Goal: Task Accomplishment & Management: Manage account settings

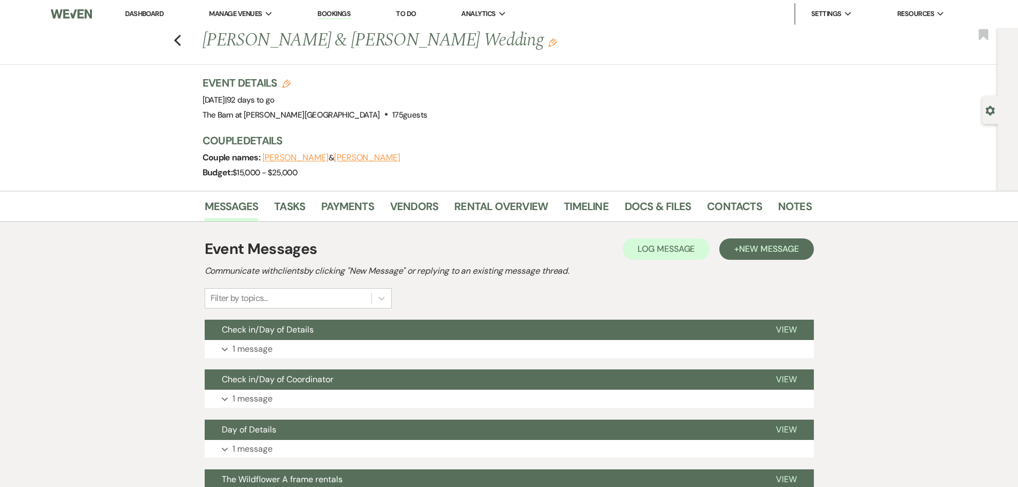
click at [152, 8] on li "Dashboard" at bounding box center [144, 13] width 49 height 21
click at [152, 14] on link "Dashboard" at bounding box center [144, 13] width 38 height 9
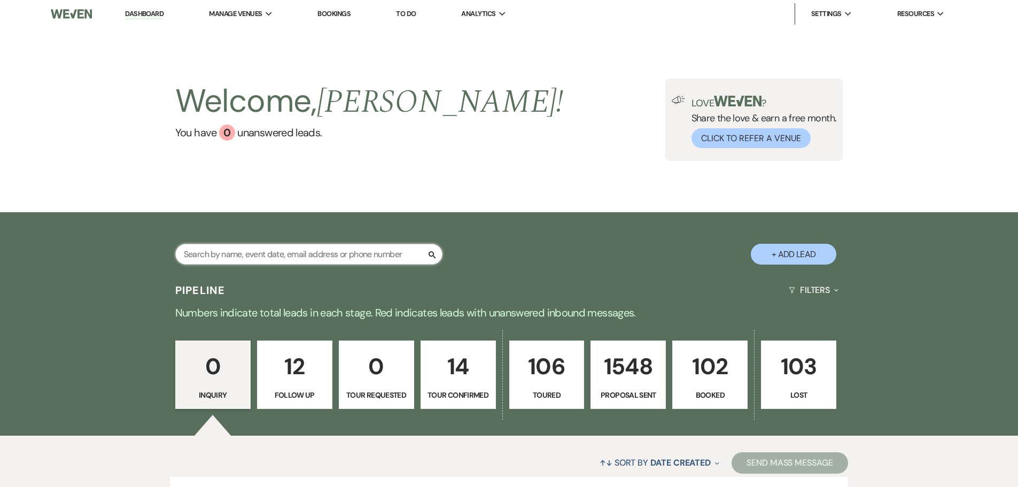
click at [252, 252] on input "text" at bounding box center [308, 254] width 267 height 21
type input "[PERSON_NAME]"
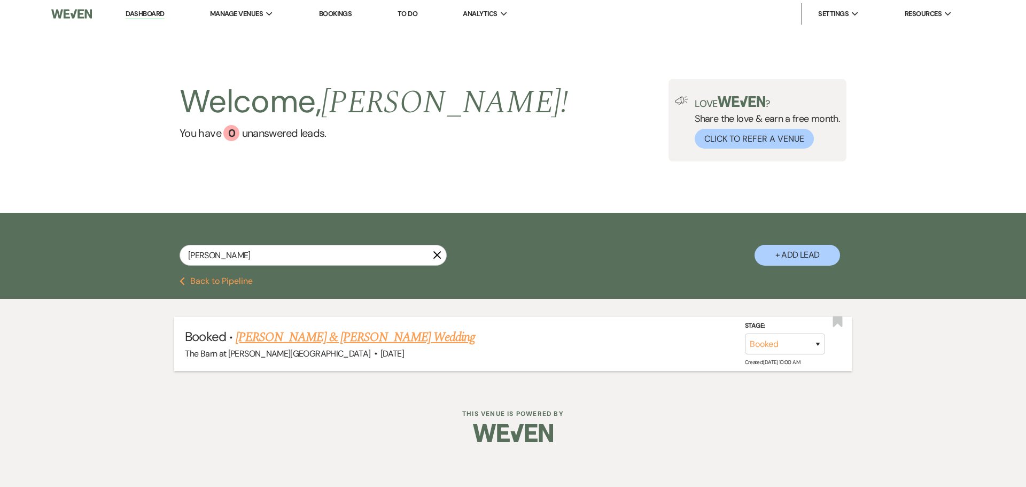
click at [362, 337] on link "[PERSON_NAME] & [PERSON_NAME] Wedding" at bounding box center [355, 336] width 239 height 19
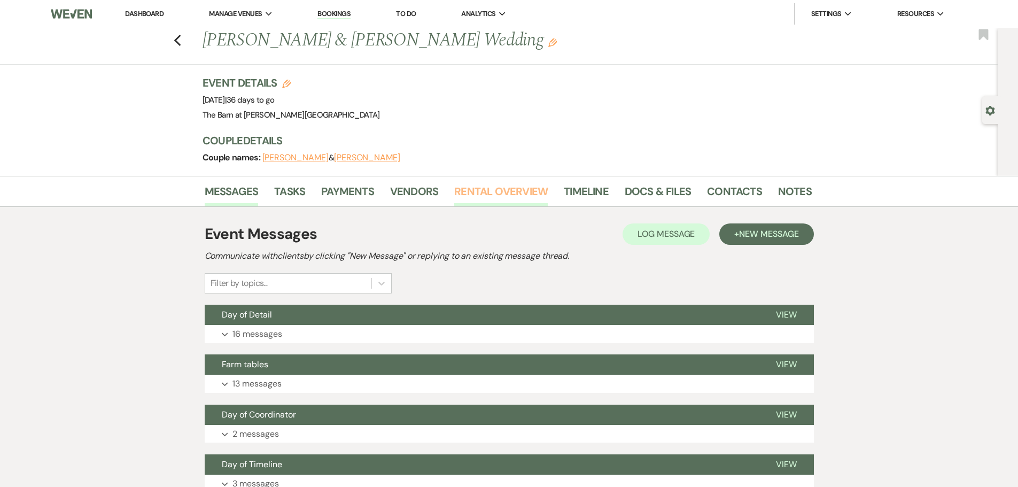
click at [501, 193] on link "Rental Overview" at bounding box center [500, 195] width 93 height 24
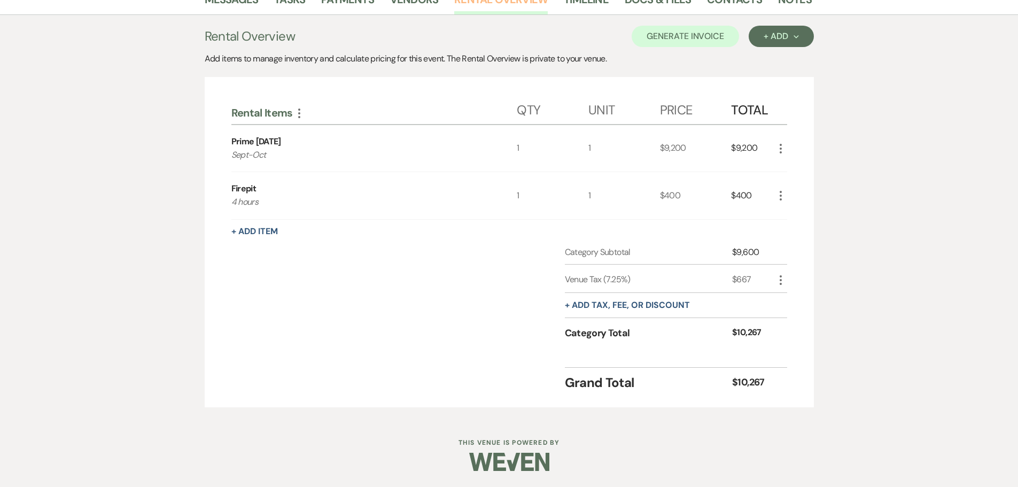
scroll to position [138, 0]
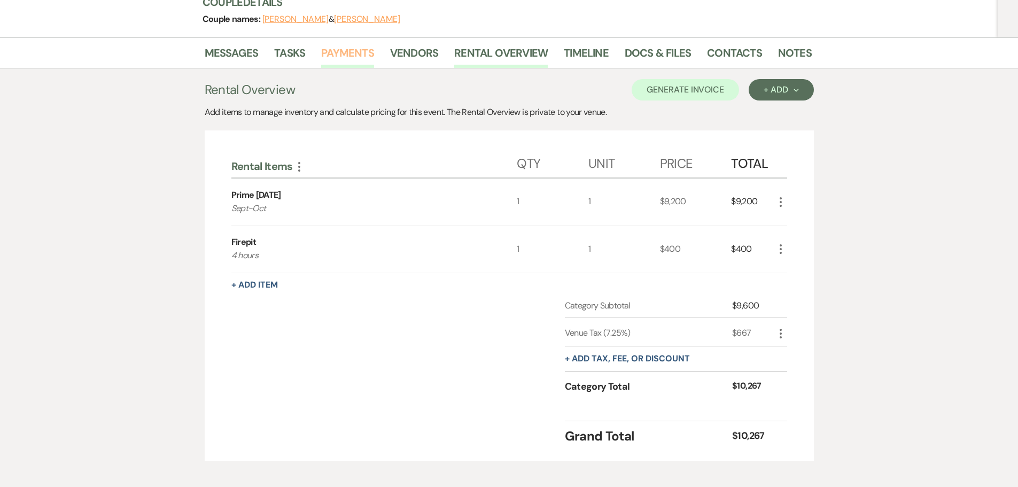
click at [354, 52] on link "Payments" at bounding box center [347, 56] width 53 height 24
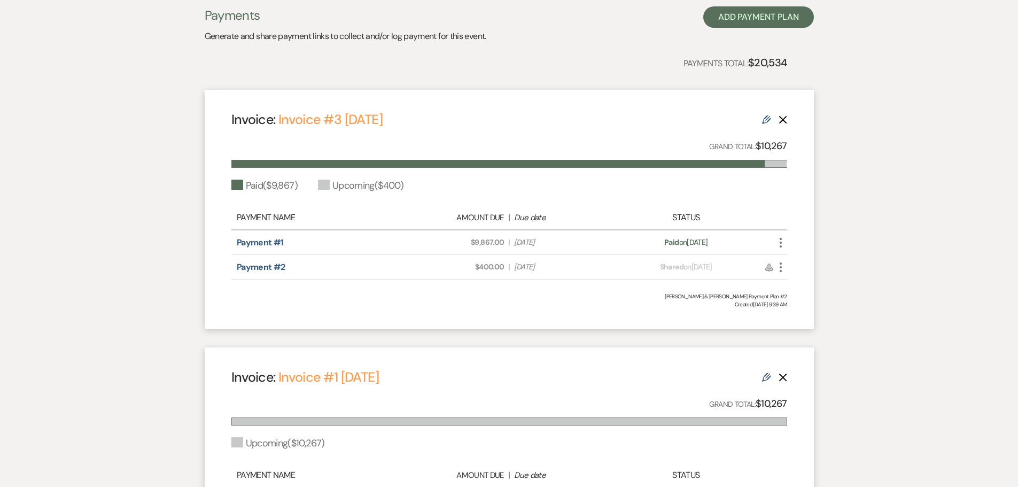
scroll to position [216, 0]
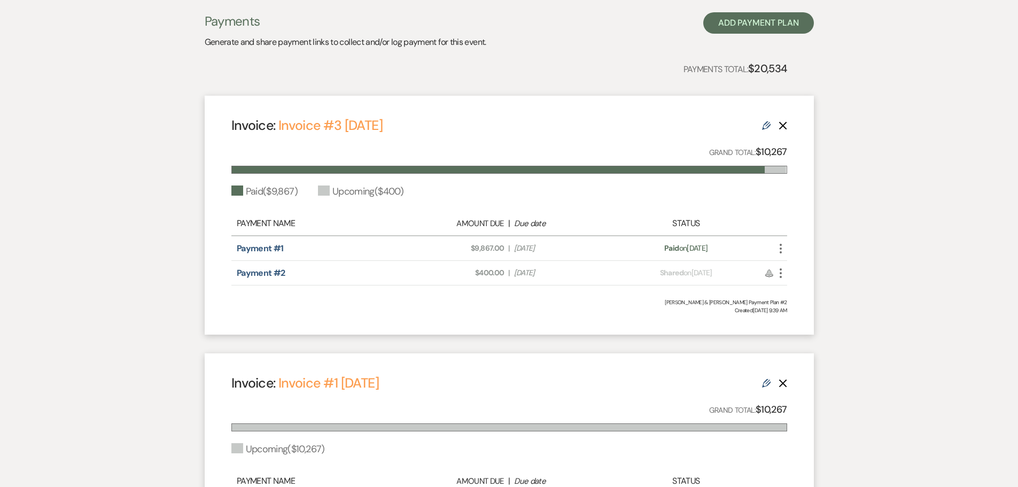
click at [785, 381] on icon "Delete" at bounding box center [782, 383] width 9 height 9
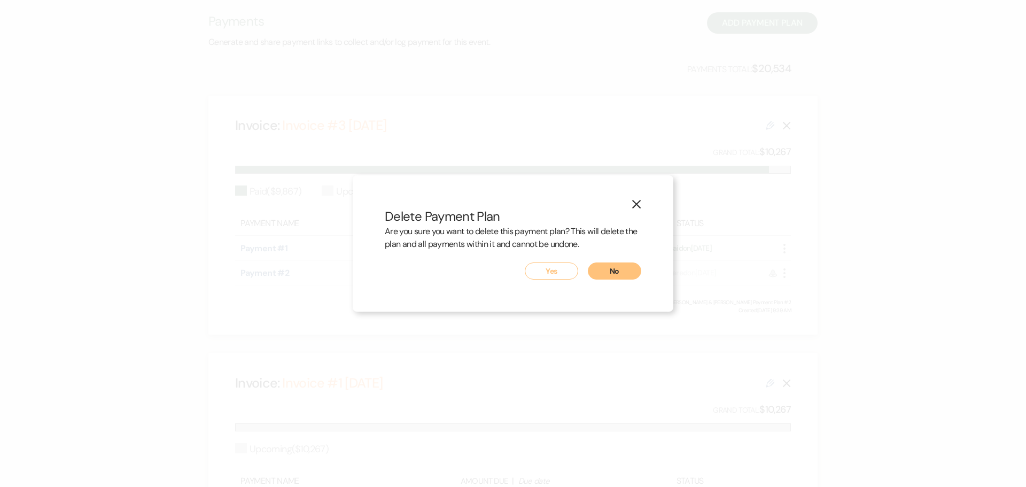
click at [560, 270] on button "Yes" at bounding box center [551, 270] width 53 height 17
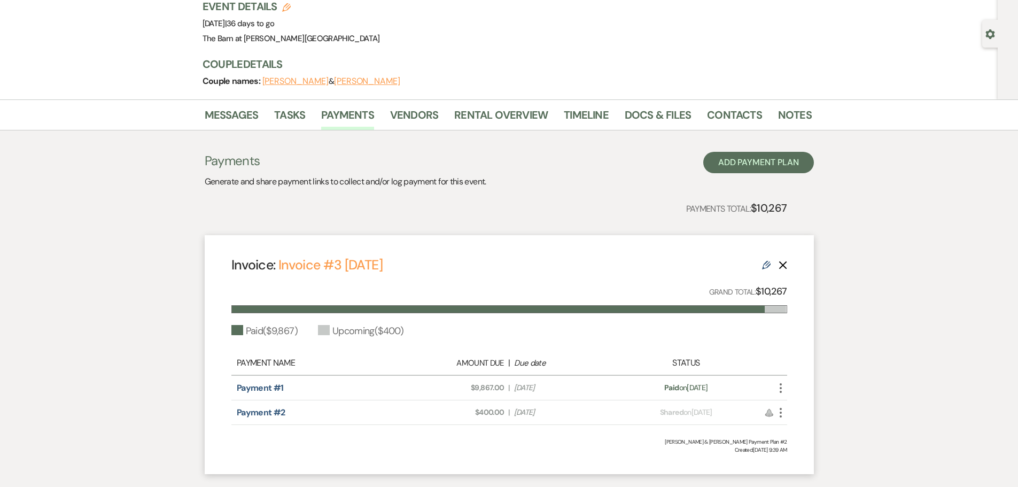
scroll to position [0, 0]
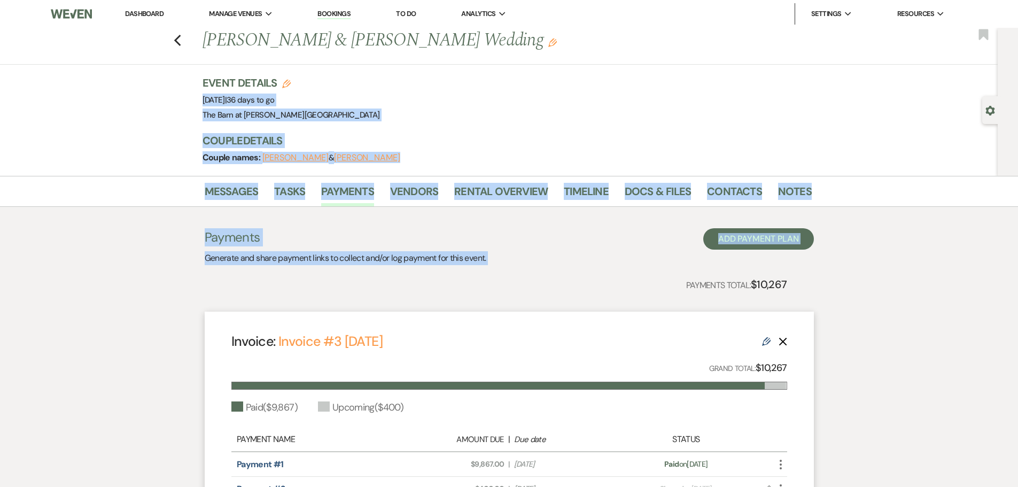
drag, startPoint x: -2, startPoint y: 172, endPoint x: -21, endPoint y: 127, distance: 49.3
click at [0, 127] on html "Dashboard Manage Venues Expand The Barn at [PERSON_NAME][GEOGRAPHIC_DATA] Booki…" at bounding box center [509, 315] width 1018 height 630
